Goal: Task Accomplishment & Management: Use online tool/utility

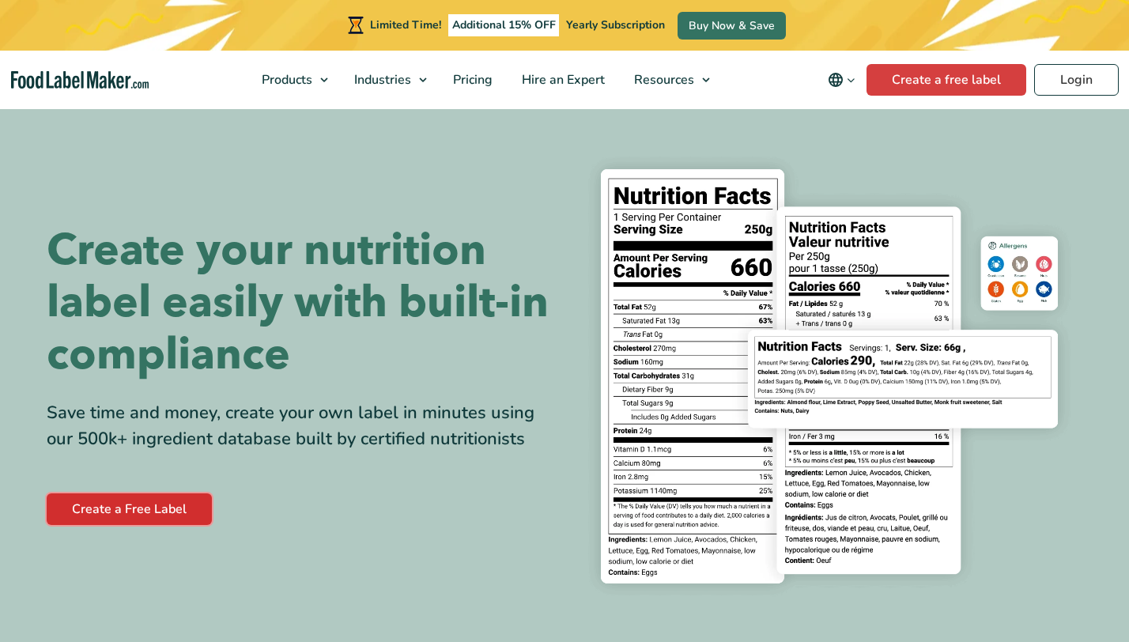
click at [149, 503] on link "Create a Free Label" at bounding box center [129, 509] width 165 height 32
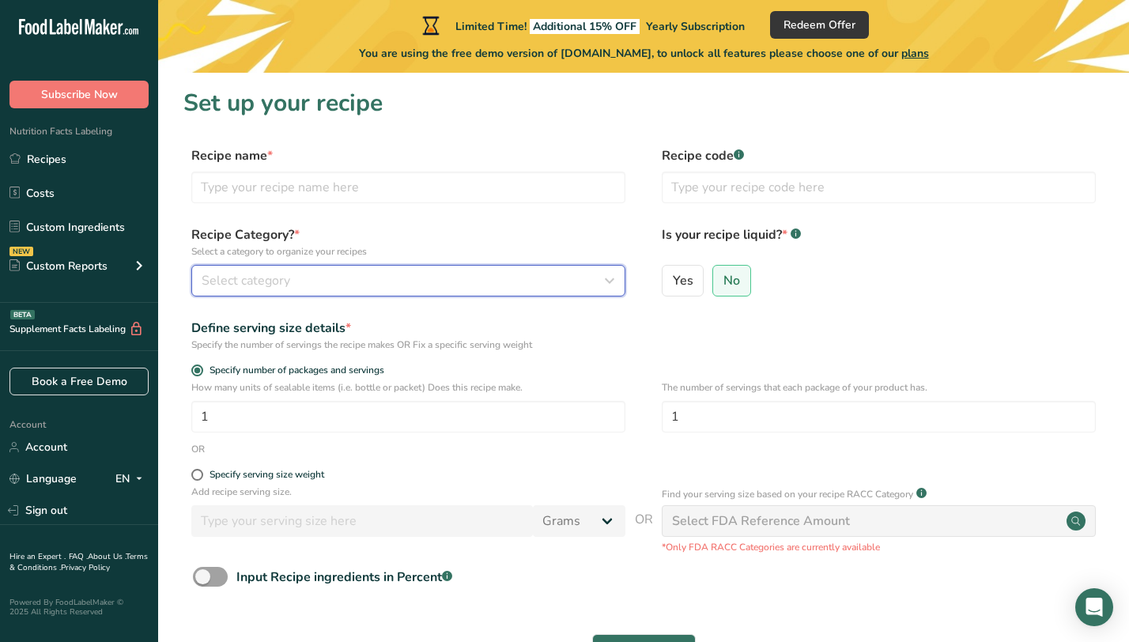
click at [587, 279] on div "Select category" at bounding box center [404, 280] width 404 height 19
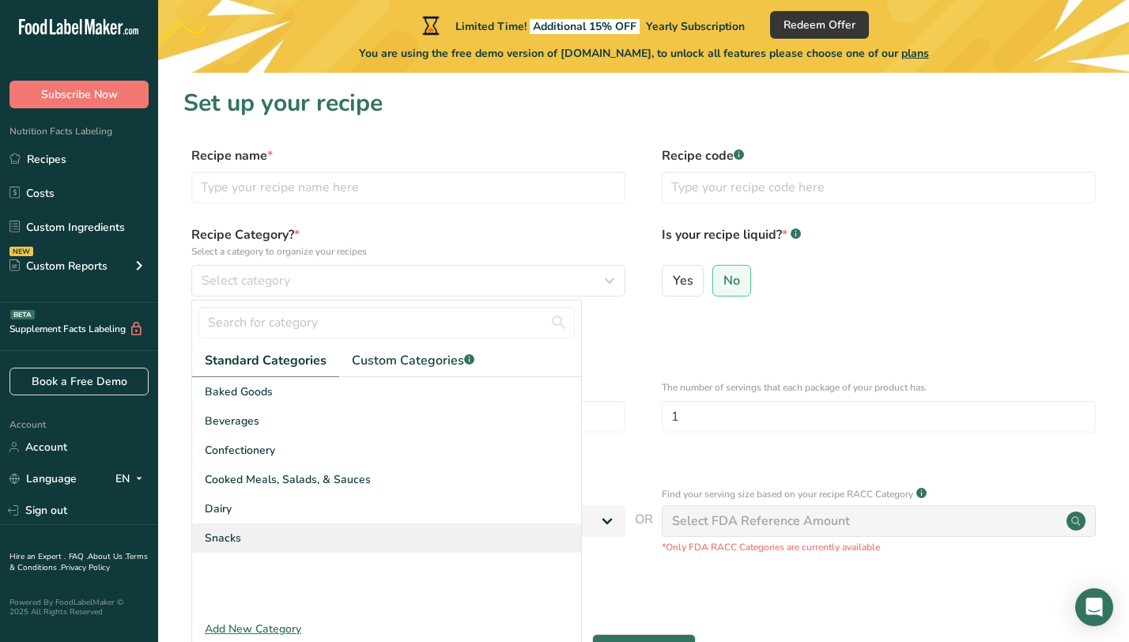
click at [230, 537] on span "Snacks" at bounding box center [223, 538] width 36 height 17
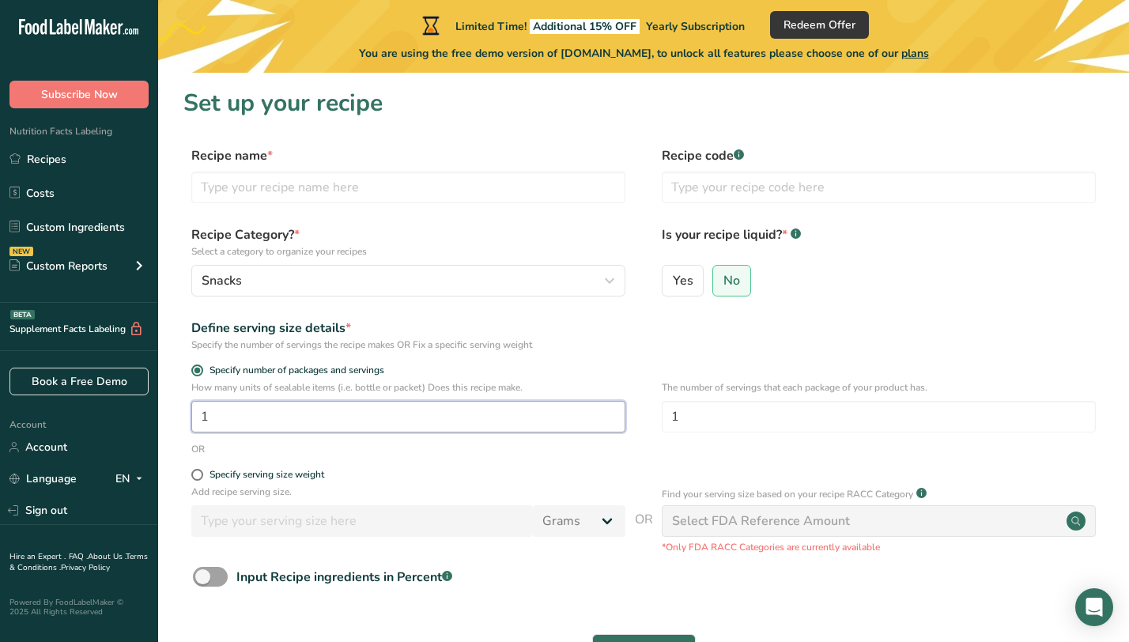
click at [296, 415] on input "1" at bounding box center [408, 417] width 434 height 32
type input "3.75"
click at [410, 481] on div "Specify serving size weight" at bounding box center [408, 477] width 434 height 16
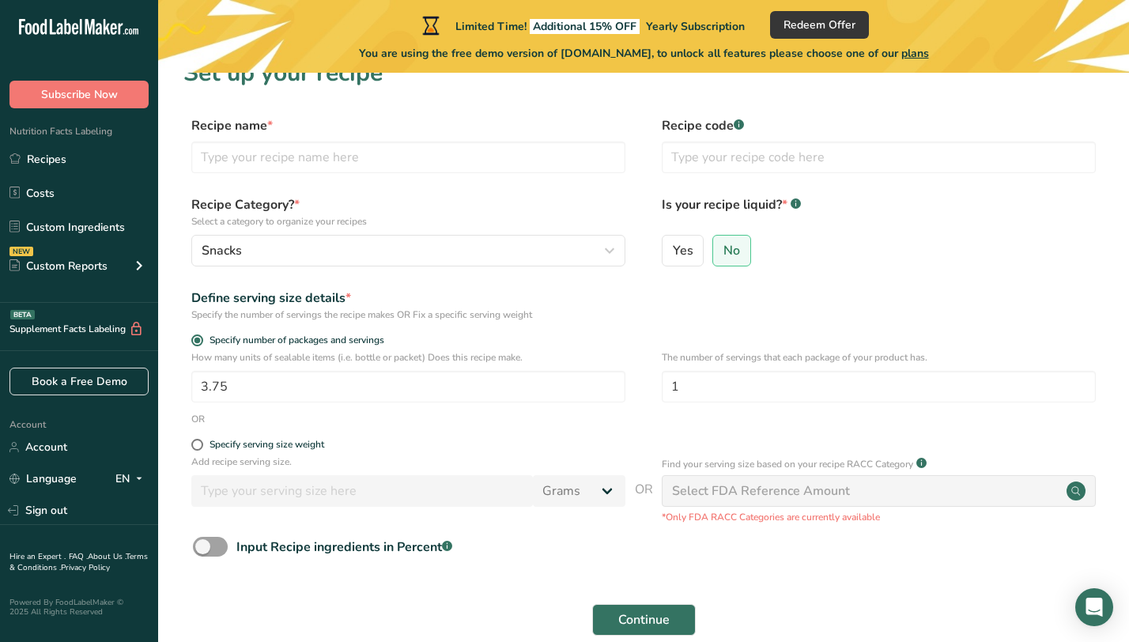
scroll to position [28, 0]
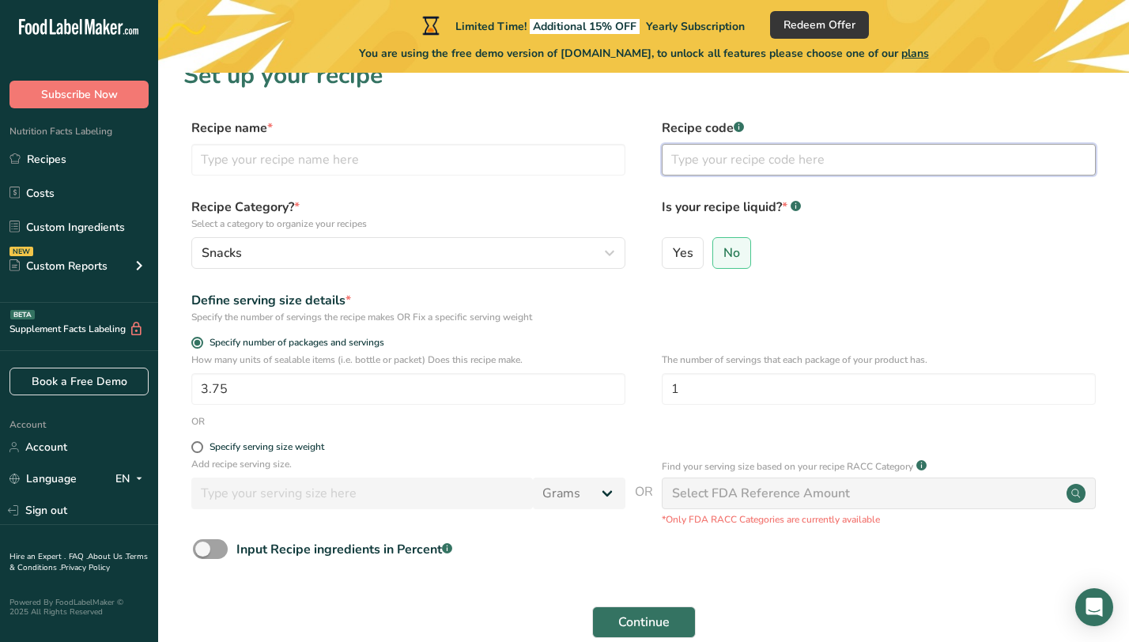
click at [696, 153] on input "text" at bounding box center [878, 160] width 434 height 32
click at [785, 389] on input "1" at bounding box center [878, 389] width 434 height 32
click at [803, 497] on div "Select FDA Reference Amount" at bounding box center [761, 493] width 178 height 19
click at [1070, 491] on circle at bounding box center [1075, 493] width 19 height 19
